Goal: Transaction & Acquisition: Purchase product/service

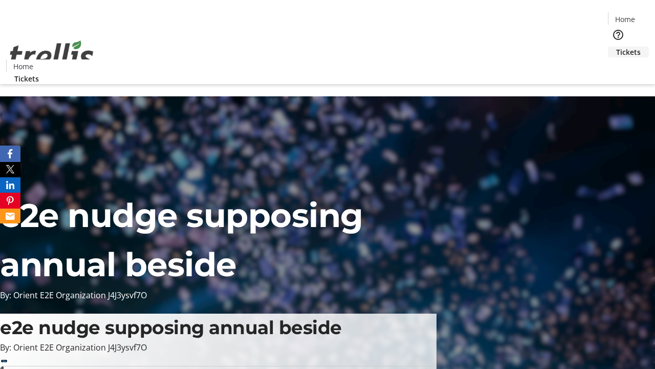
click at [616, 47] on span "Tickets" at bounding box center [628, 52] width 25 height 11
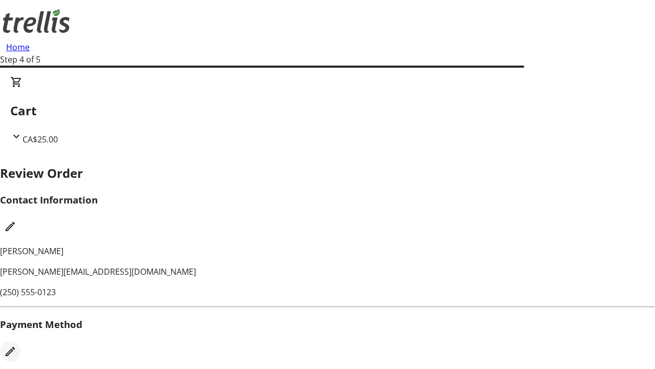
click at [16, 345] on mat-icon "Edit Payment Method" at bounding box center [10, 351] width 12 height 12
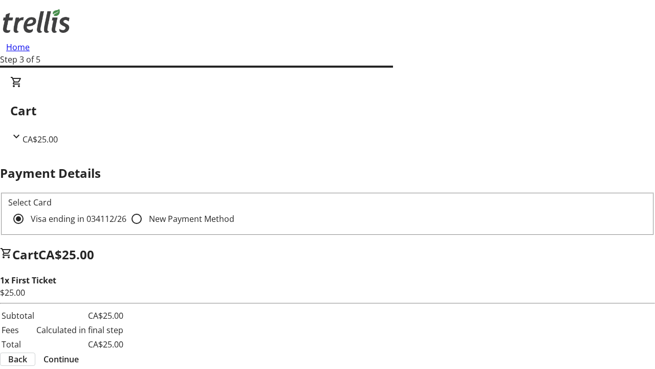
click at [126, 208] on input "New Payment Method" at bounding box center [136, 218] width 20 height 20
radio input "true"
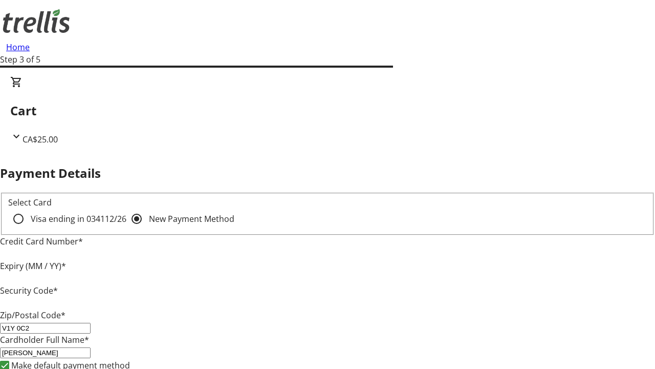
type input "V1Y 0C2"
